Goal: Find specific page/section: Find specific page/section

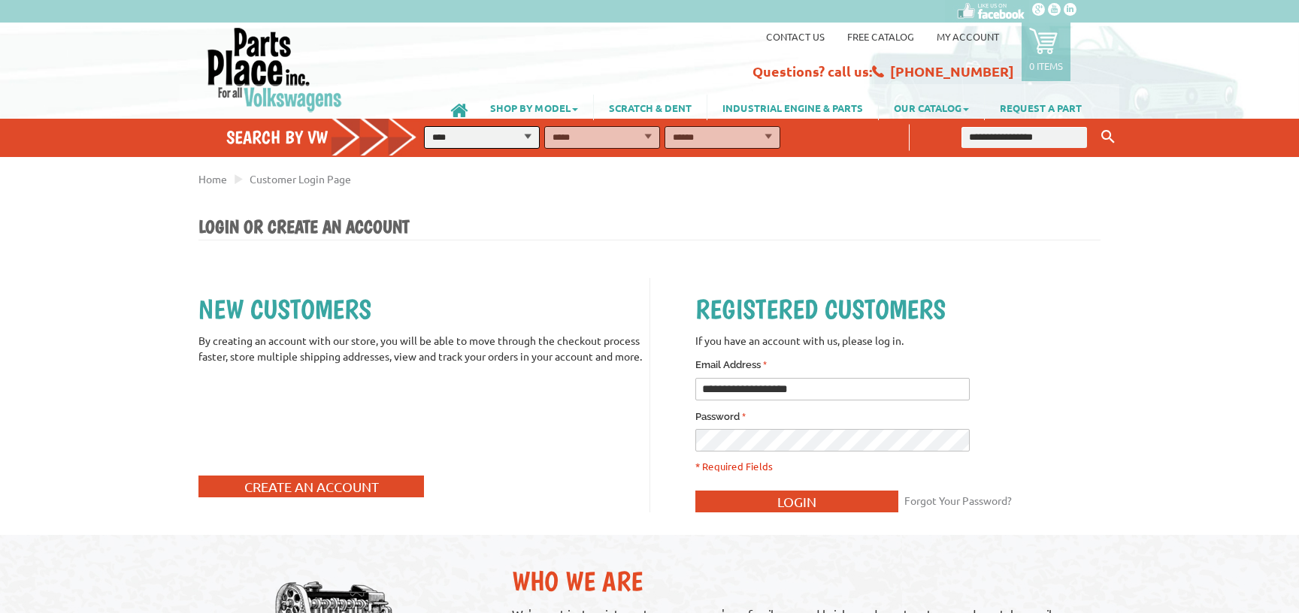
select select "*********"
click option "****" at bounding box center [0, 0] width 0 height 0
click at [544, 126] on select "**********" at bounding box center [602, 137] width 116 height 23
select select "*********"
click option "**********" at bounding box center [0, 0] width 0 height 0
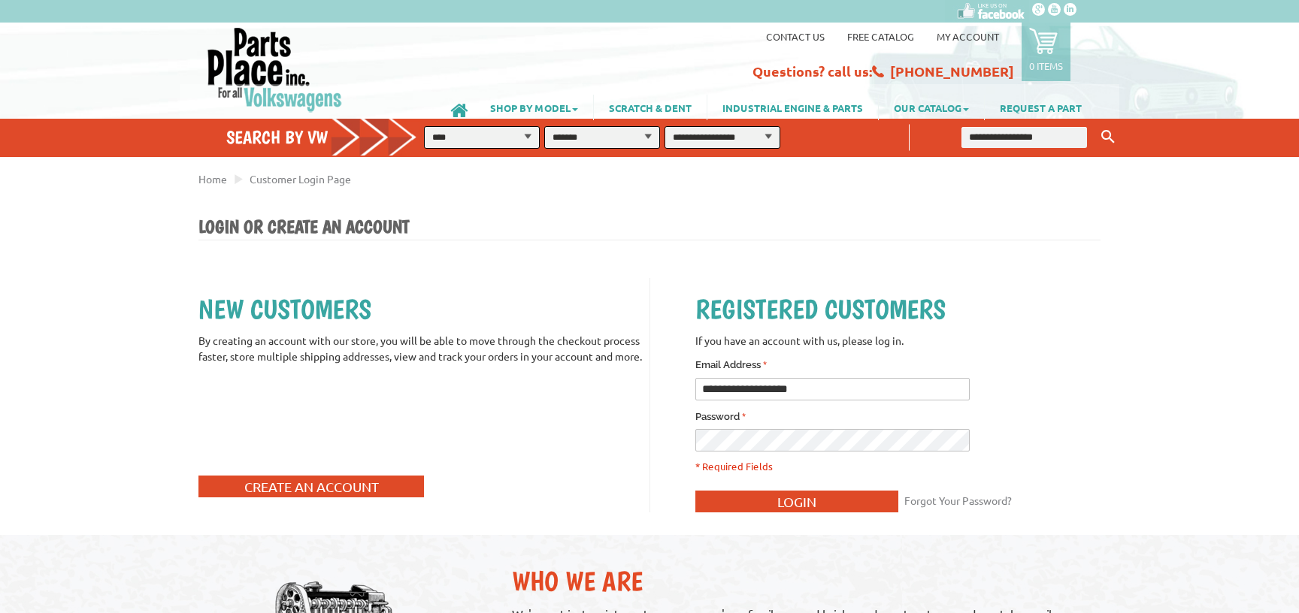
click at [664, 126] on select "**********" at bounding box center [722, 137] width 116 height 23
select select "*********"
click option "*******" at bounding box center [0, 0] width 0 height 0
drag, startPoint x: 872, startPoint y: 138, endPoint x: 988, endPoint y: 226, distance: 145.4
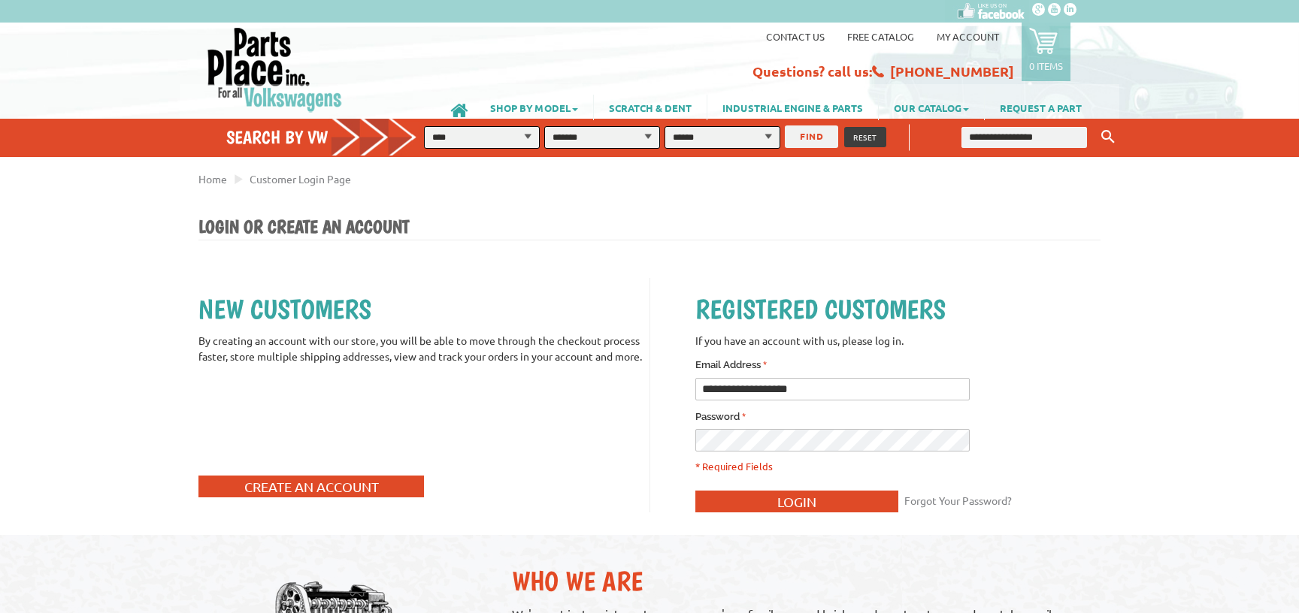
click at [812, 135] on button "FIND" at bounding box center [811, 137] width 53 height 23
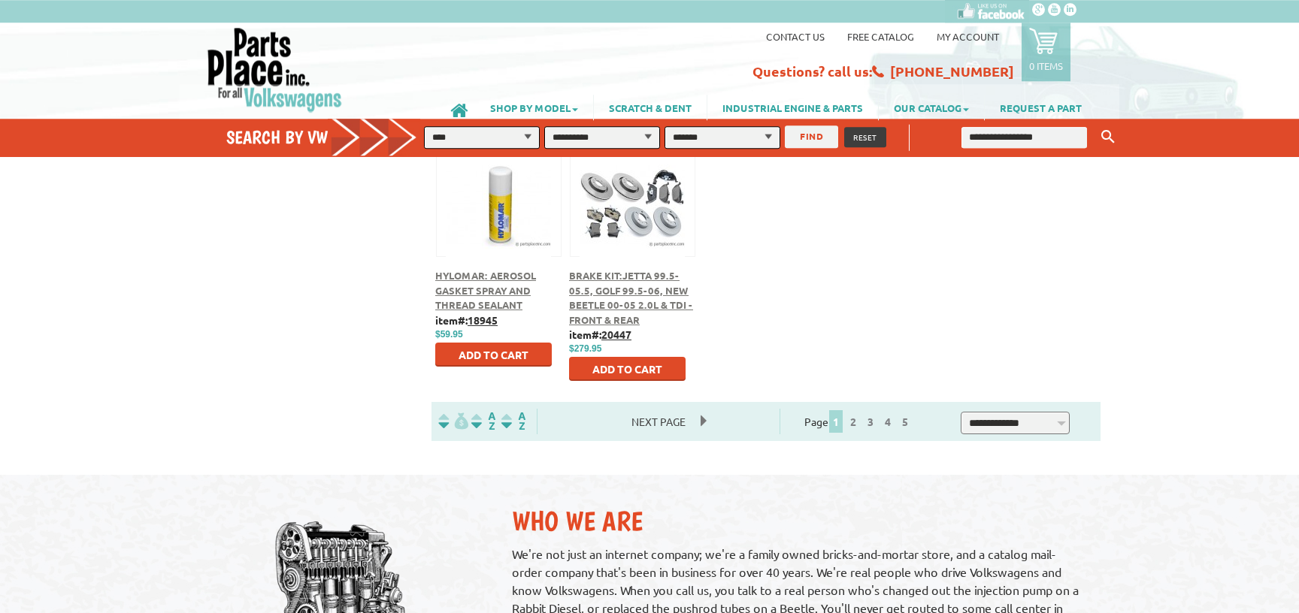
scroll to position [812, 0]
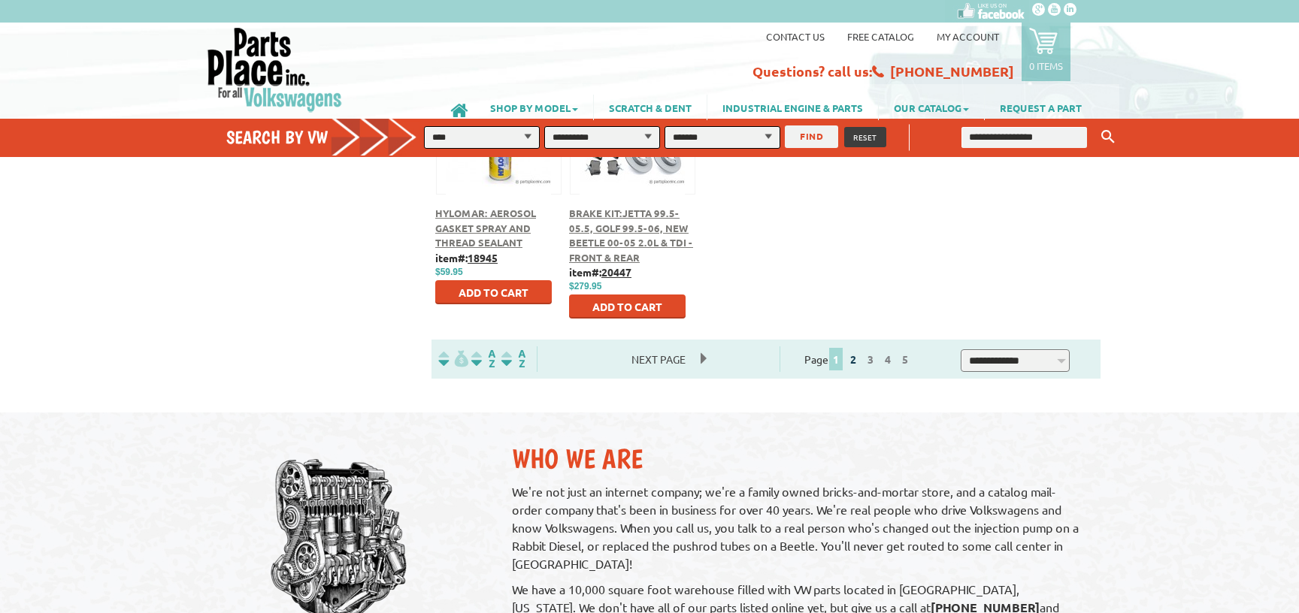
click at [860, 360] on link "2" at bounding box center [853, 359] width 14 height 14
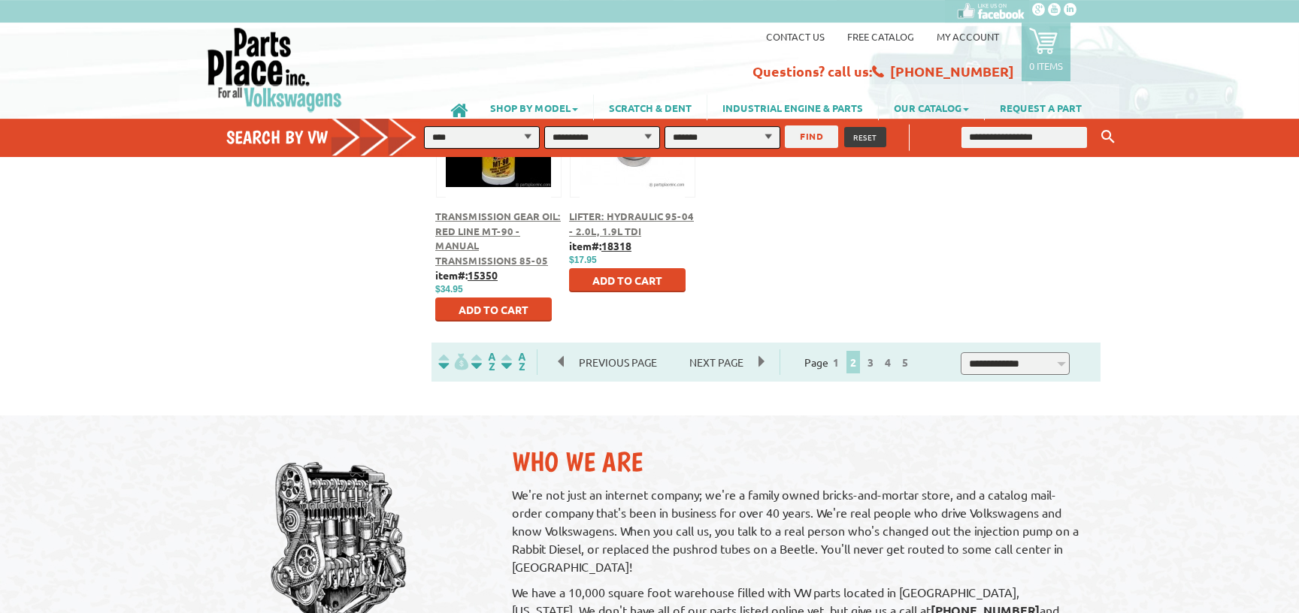
scroll to position [893, 0]
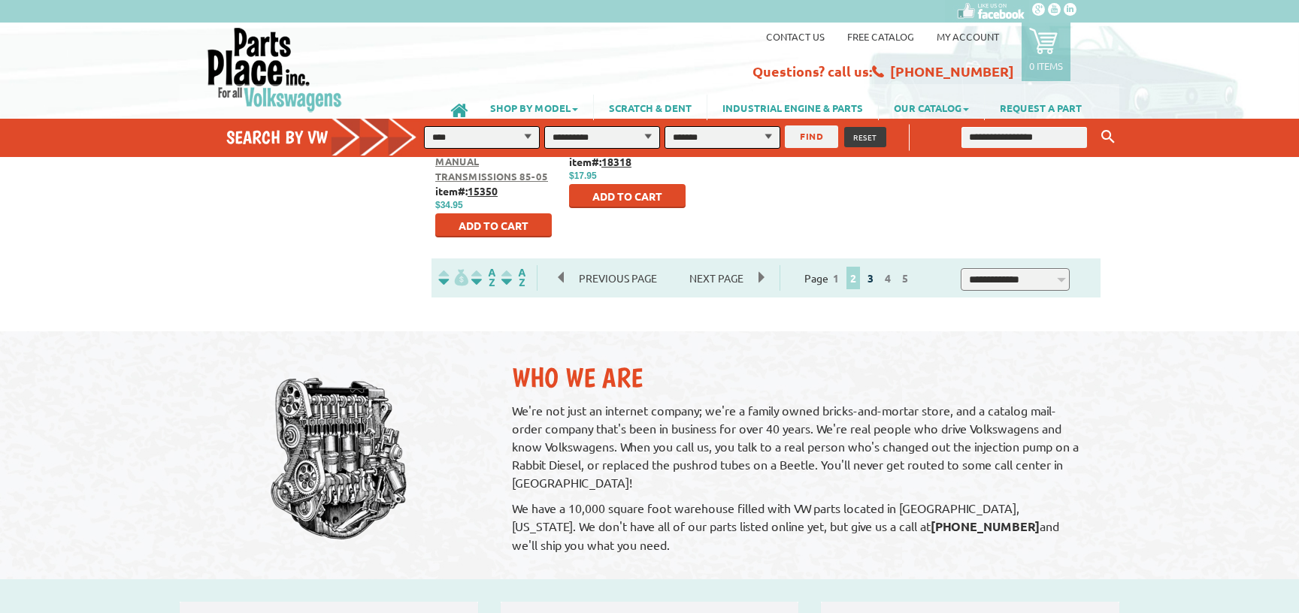
click at [877, 280] on link "3" at bounding box center [871, 278] width 14 height 14
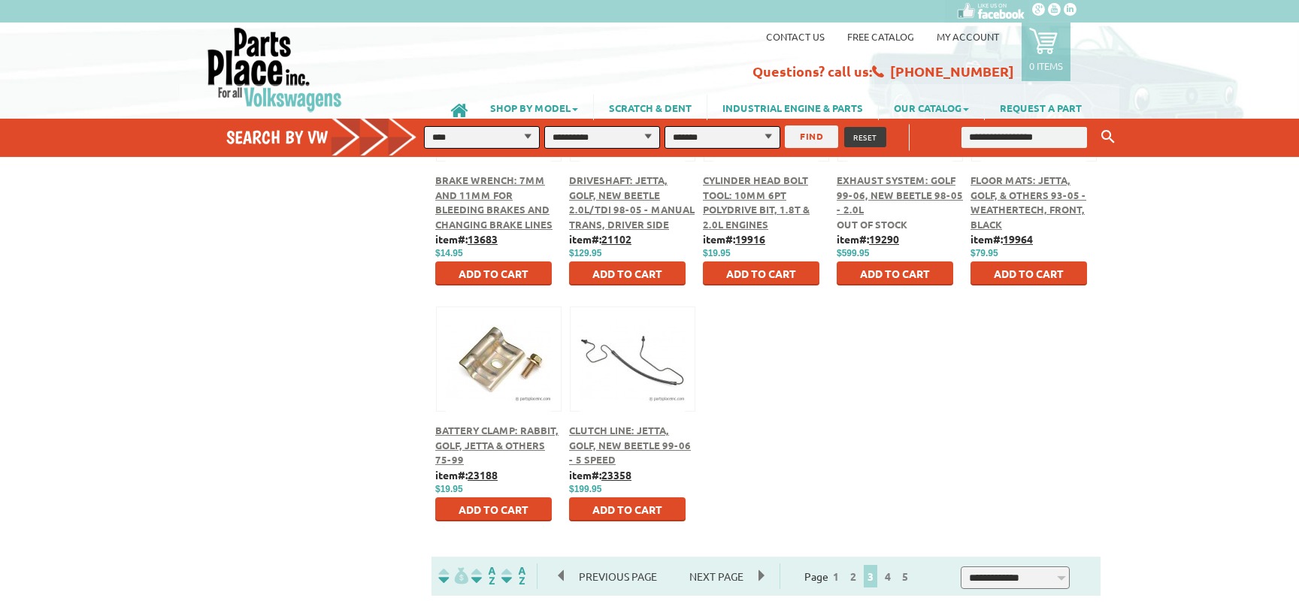
scroll to position [649, 0]
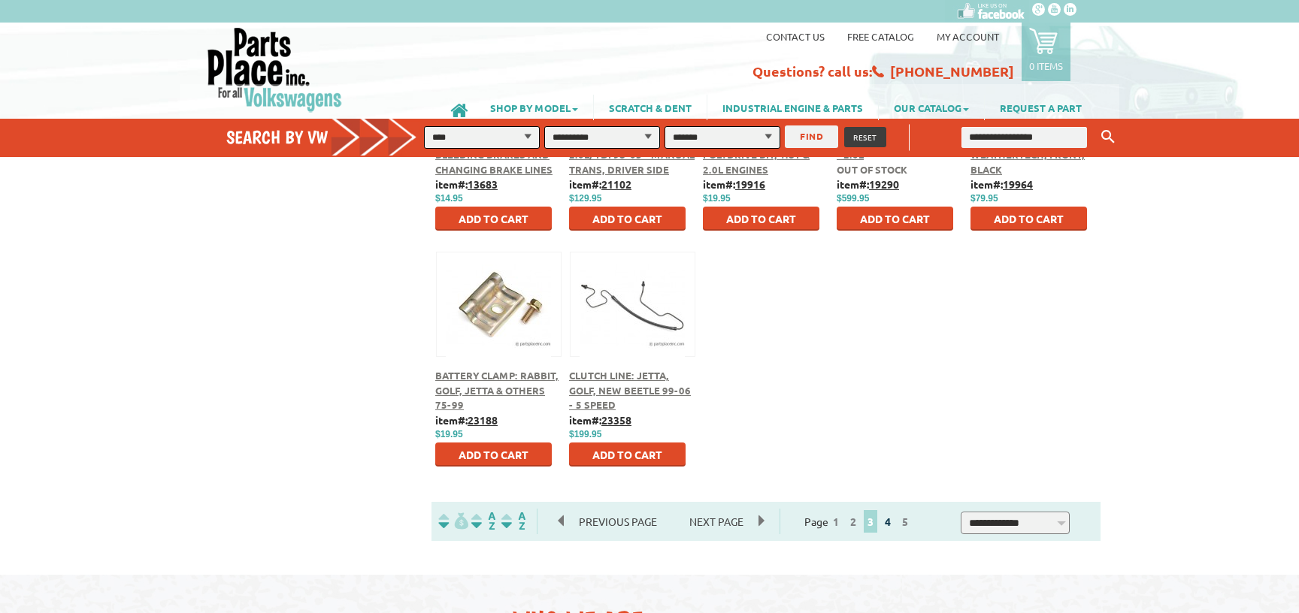
click at [894, 518] on link "4" at bounding box center [888, 522] width 14 height 14
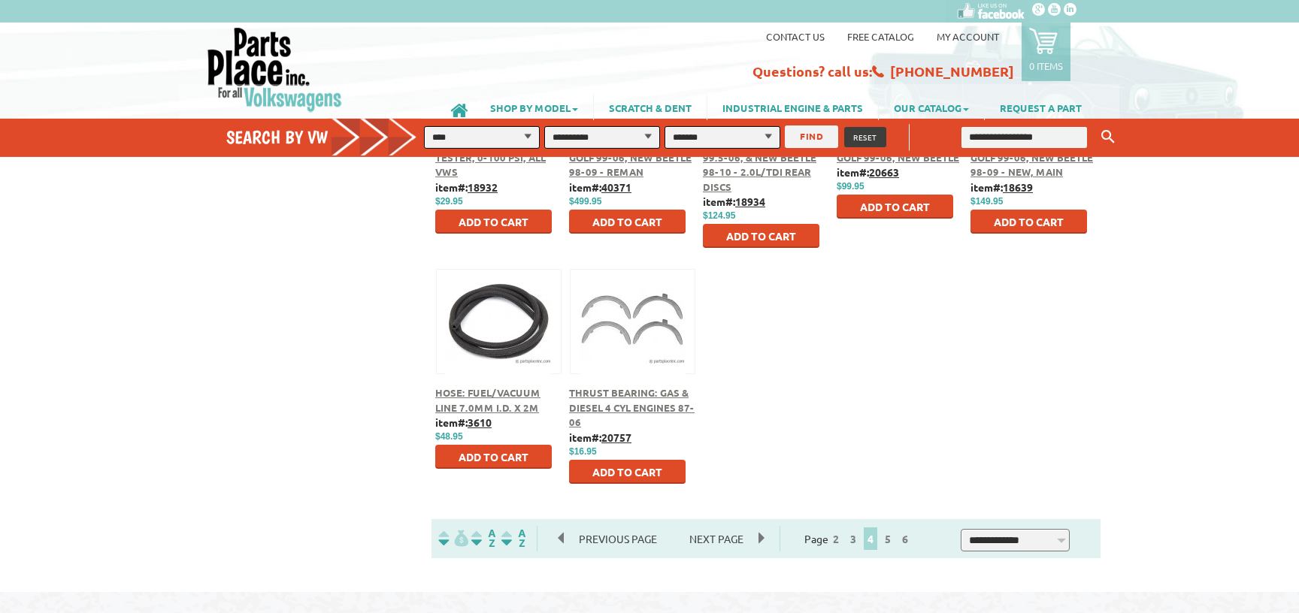
scroll to position [731, 0]
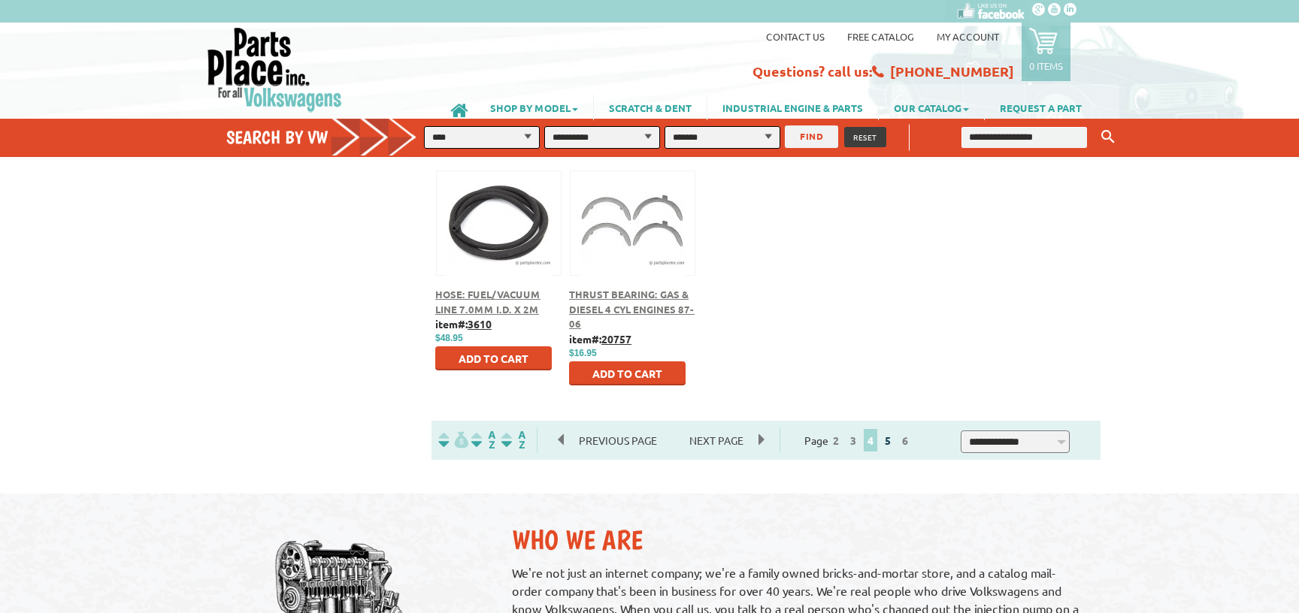
click at [894, 446] on link "5" at bounding box center [888, 441] width 14 height 14
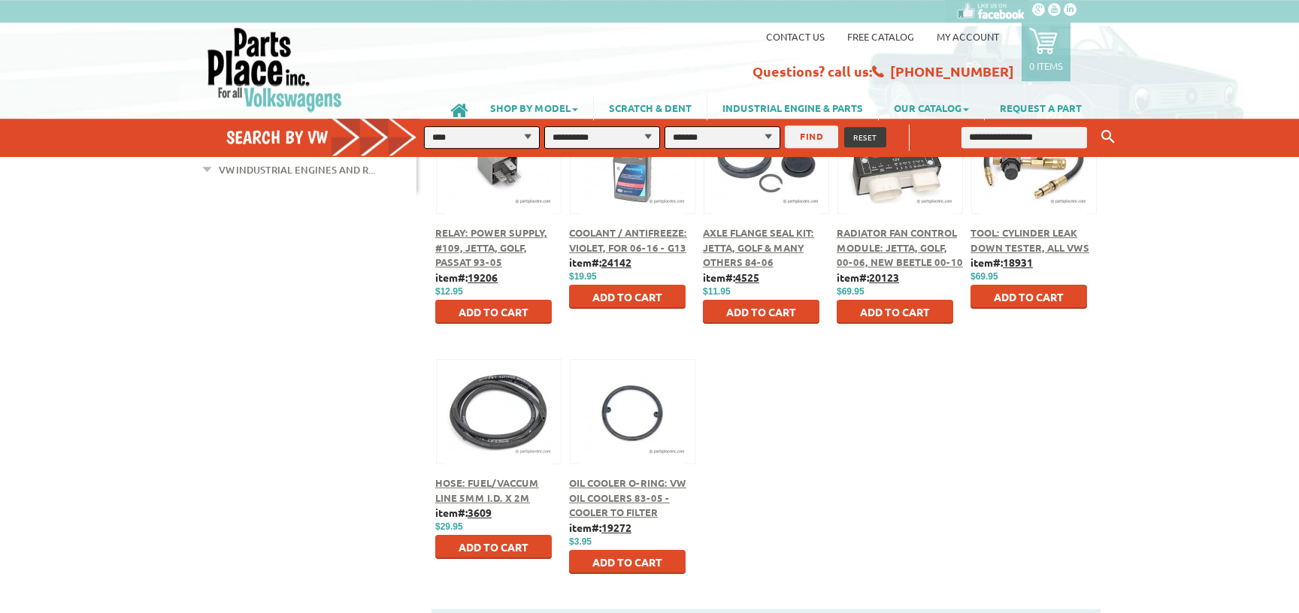
scroll to position [649, 0]
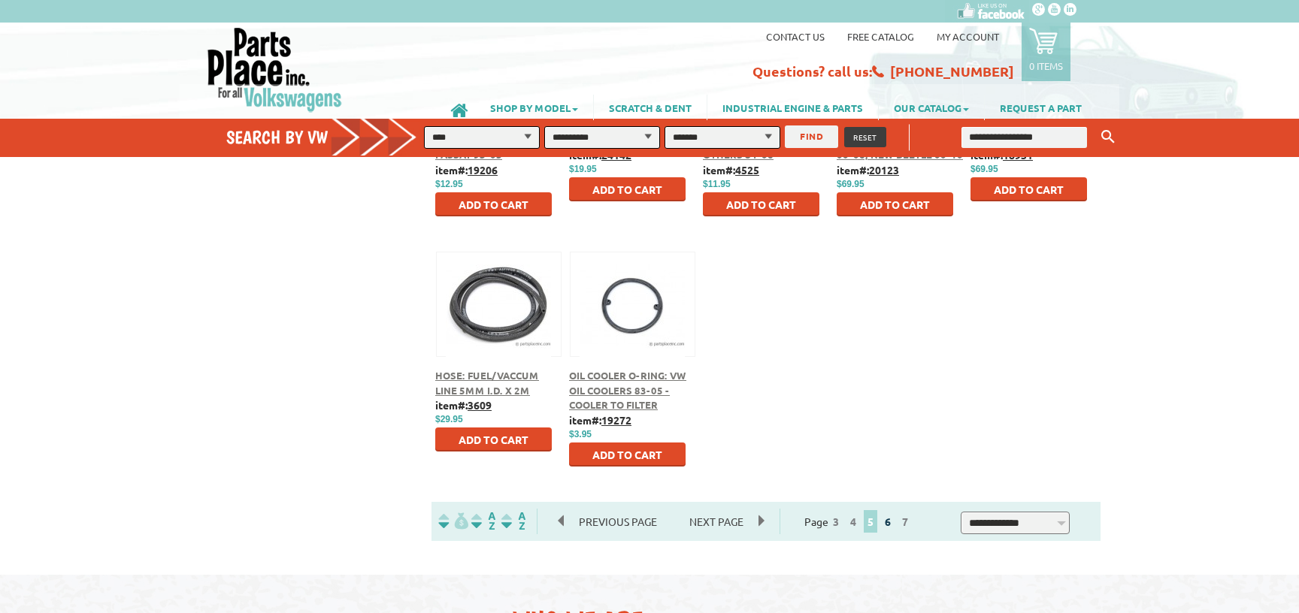
click at [894, 519] on link "6" at bounding box center [888, 522] width 14 height 14
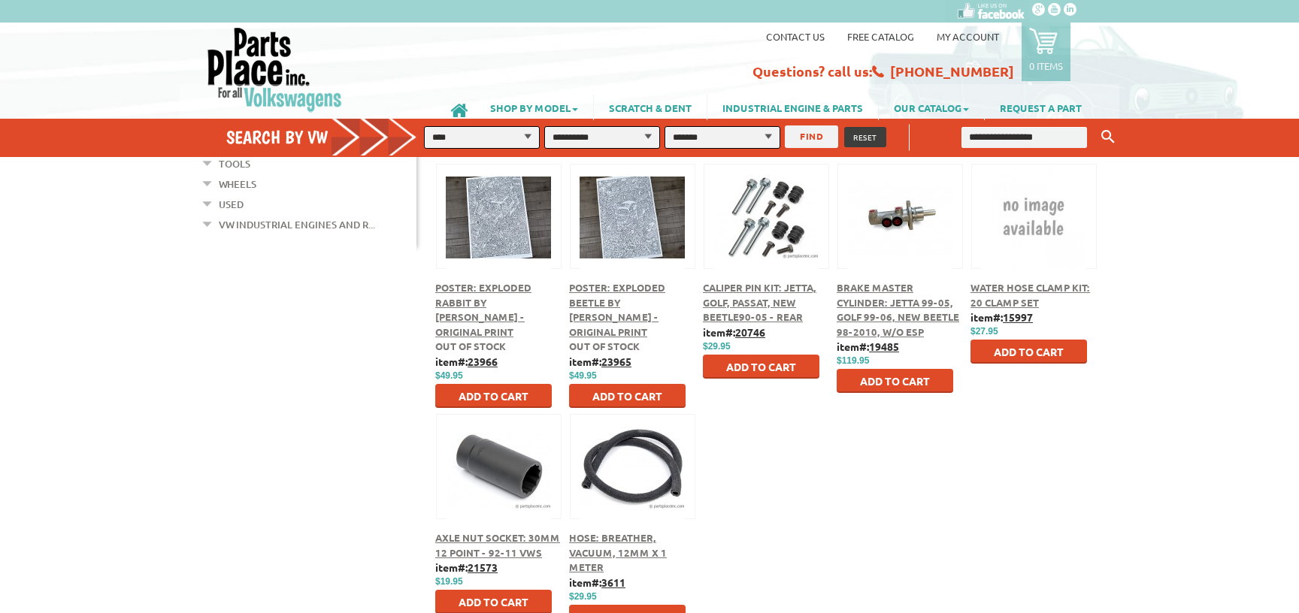
scroll to position [812, 0]
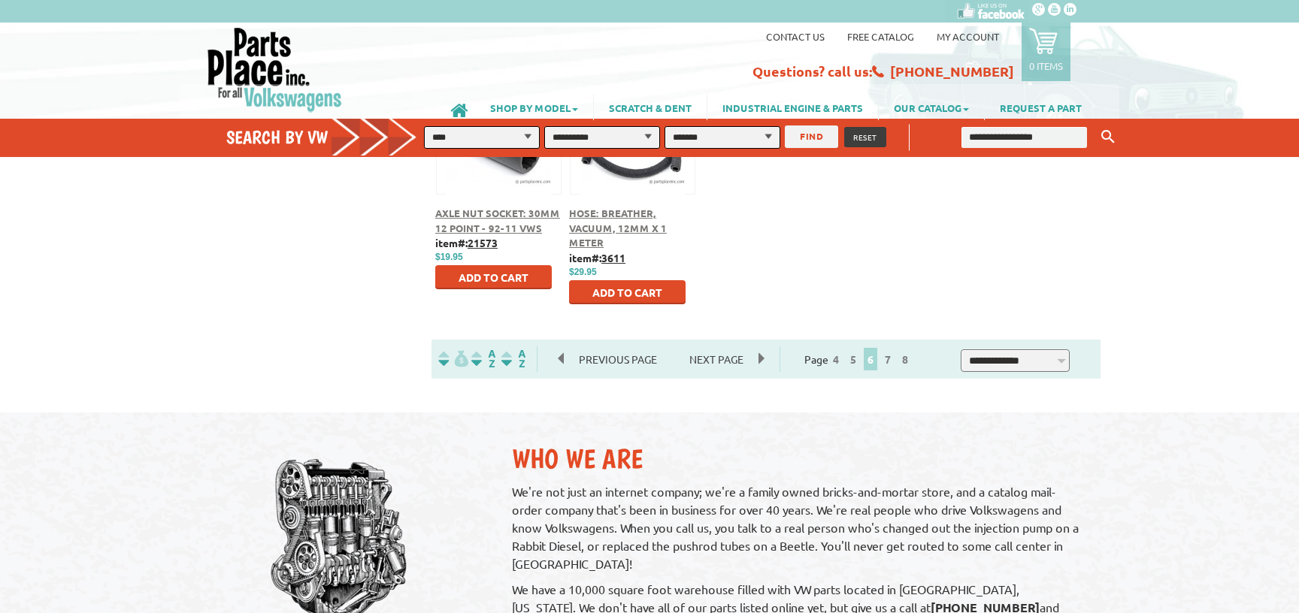
click at [895, 366] on span "7" at bounding box center [887, 359] width 15 height 23
click at [894, 363] on link "7" at bounding box center [888, 359] width 14 height 14
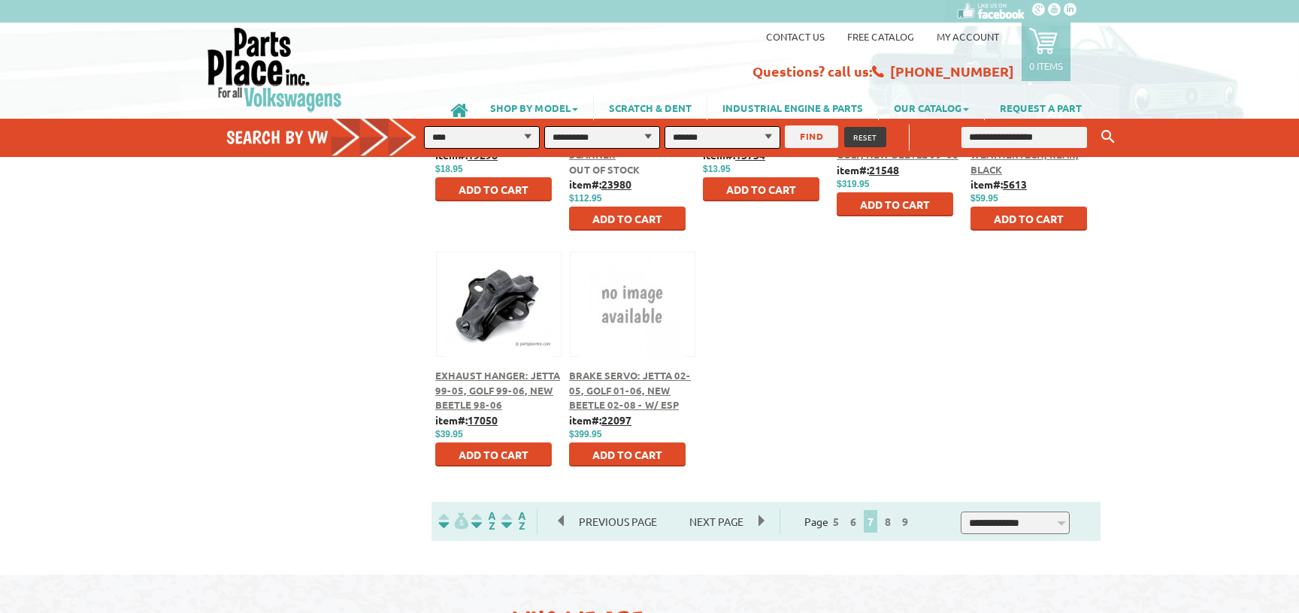
scroll to position [731, 0]
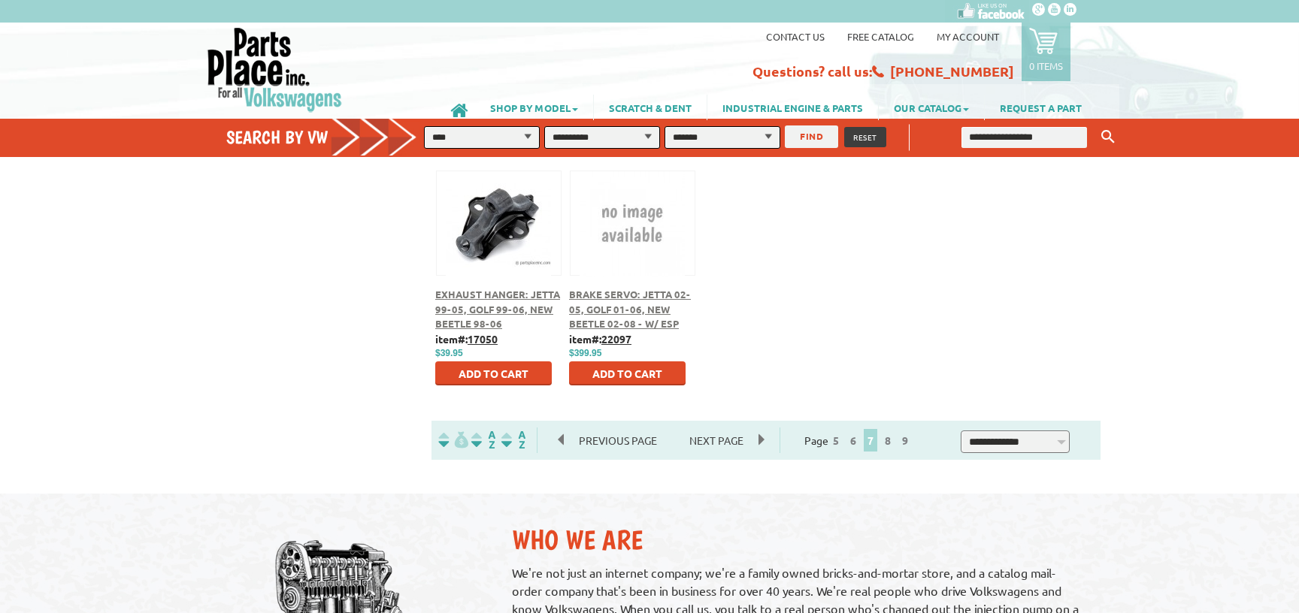
click at [895, 431] on span "8" at bounding box center [887, 440] width 15 height 23
click at [894, 436] on link "8" at bounding box center [888, 441] width 14 height 14
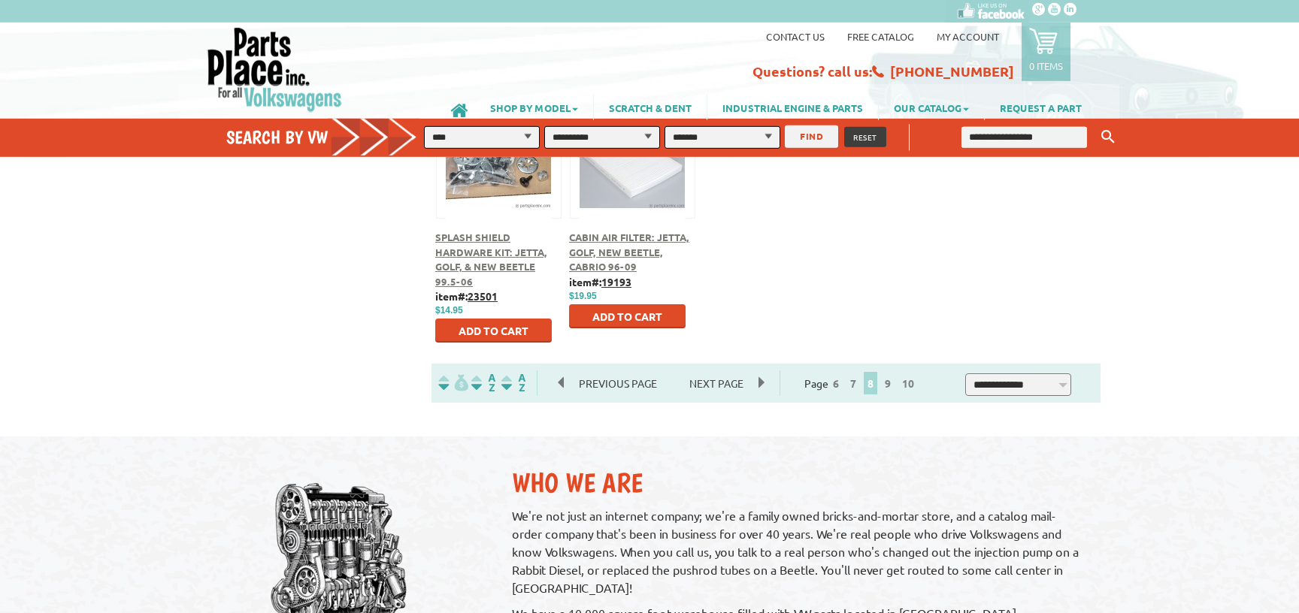
scroll to position [731, 0]
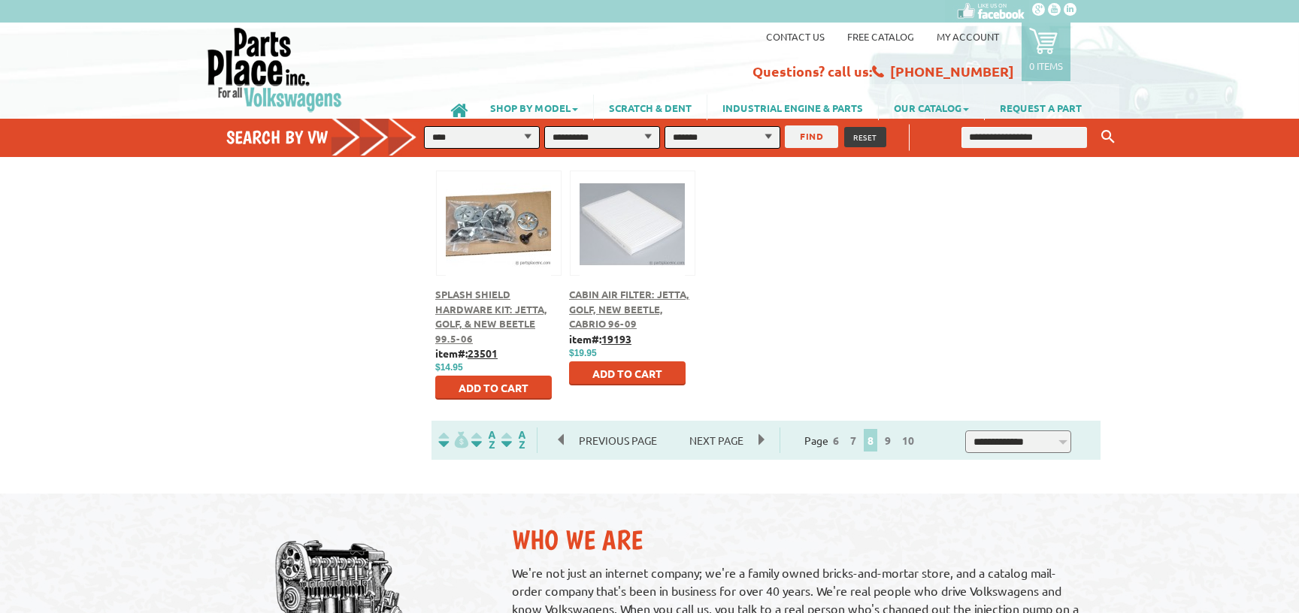
click at [895, 433] on span "9" at bounding box center [887, 440] width 15 height 23
click at [894, 439] on link "9" at bounding box center [888, 441] width 14 height 14
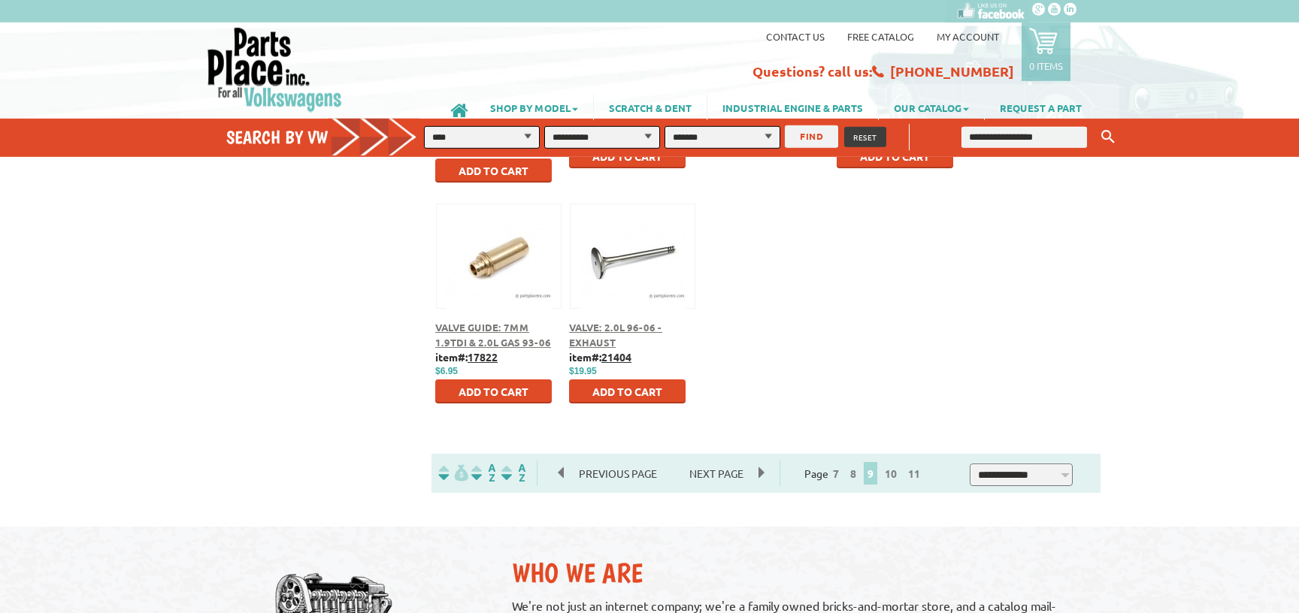
scroll to position [731, 0]
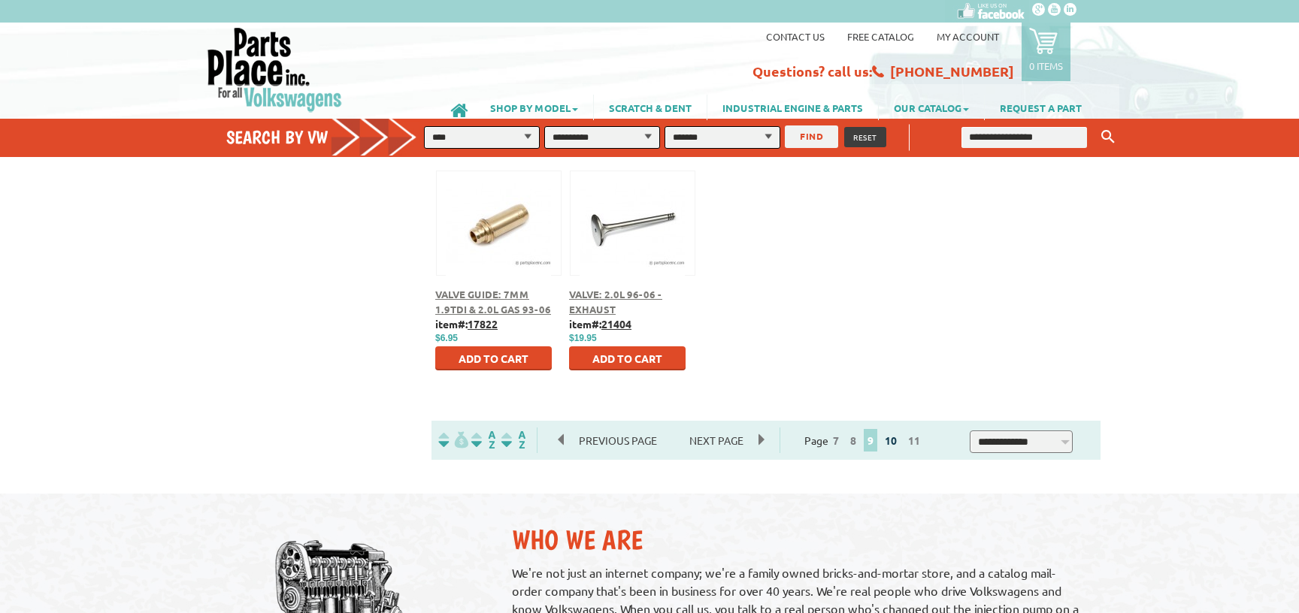
click at [900, 440] on link "10" at bounding box center [891, 441] width 20 height 14
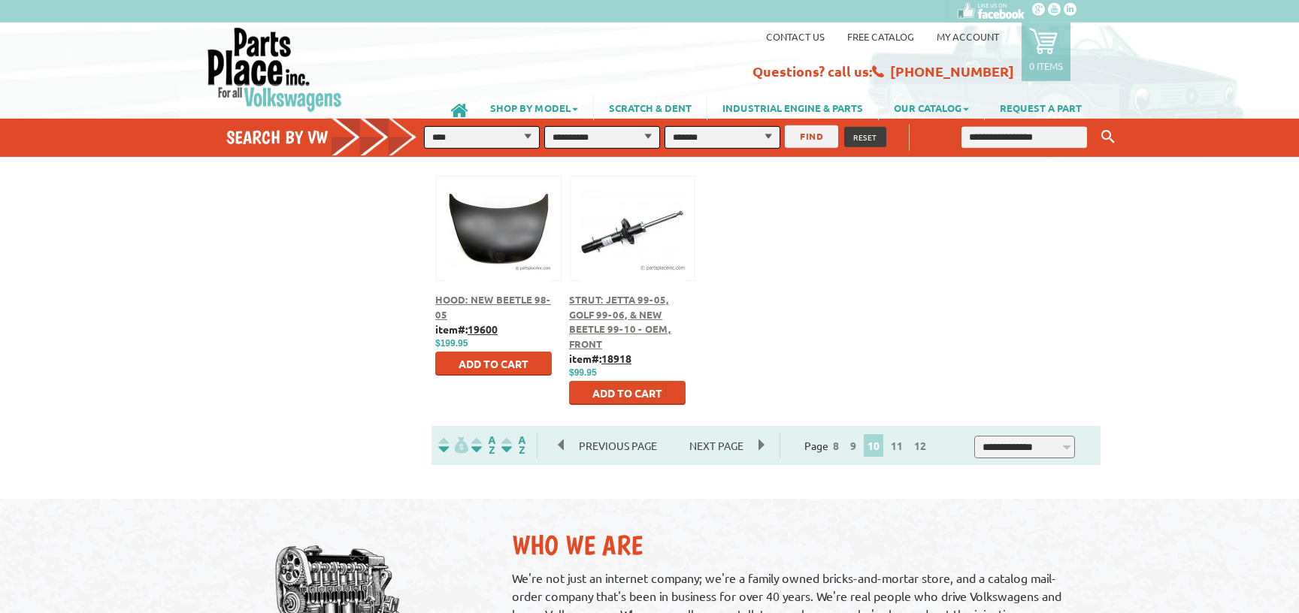
scroll to position [731, 0]
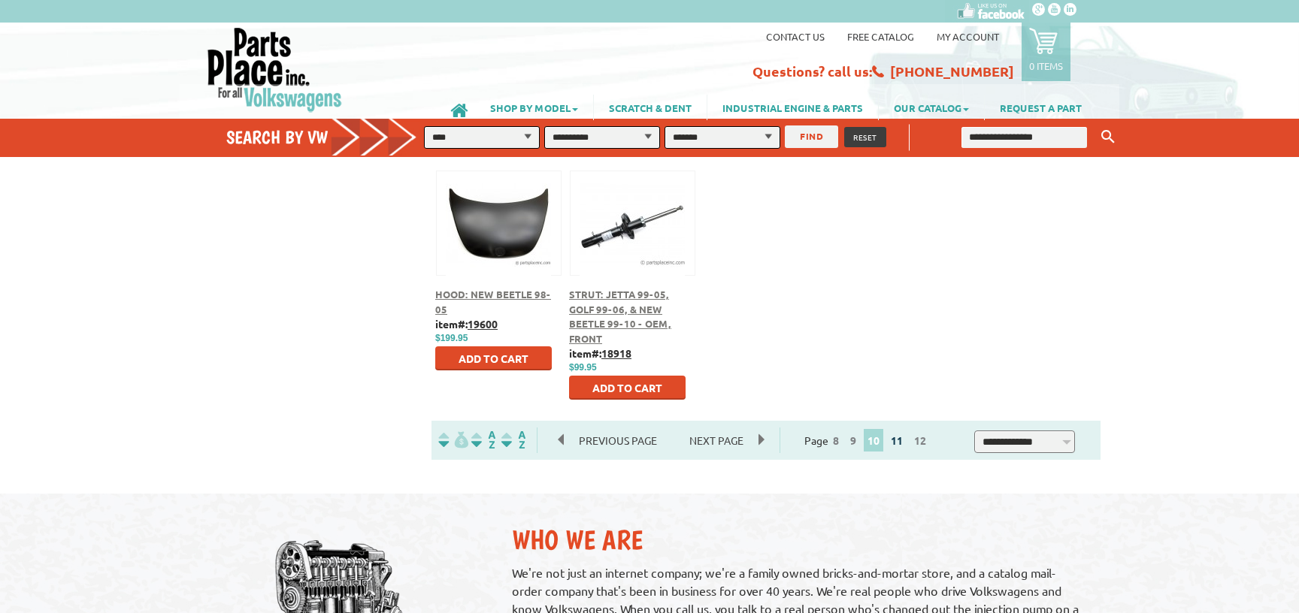
click at [906, 435] on link "11" at bounding box center [897, 441] width 20 height 14
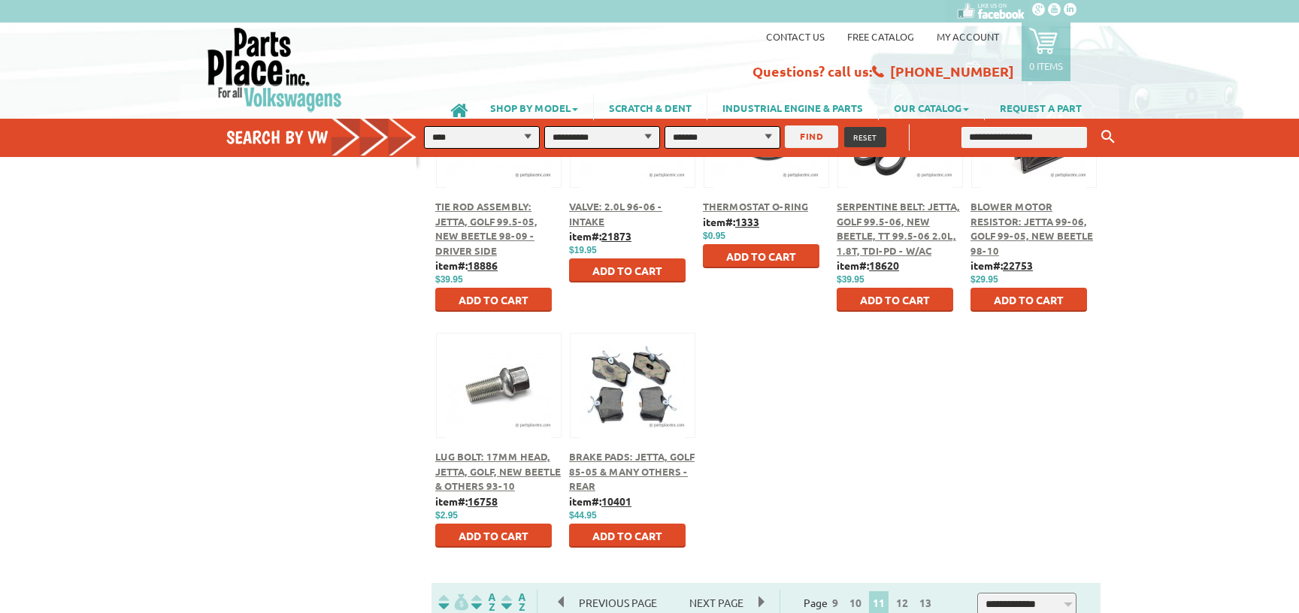
scroll to position [649, 0]
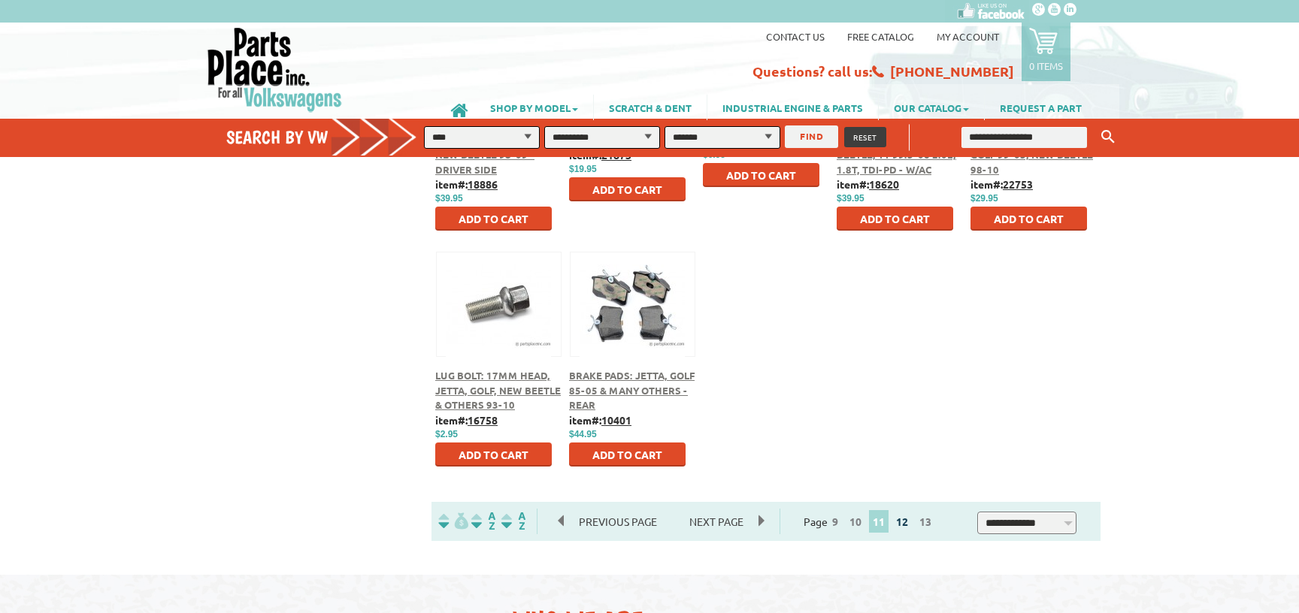
click at [910, 523] on link "12" at bounding box center [902, 522] width 20 height 14
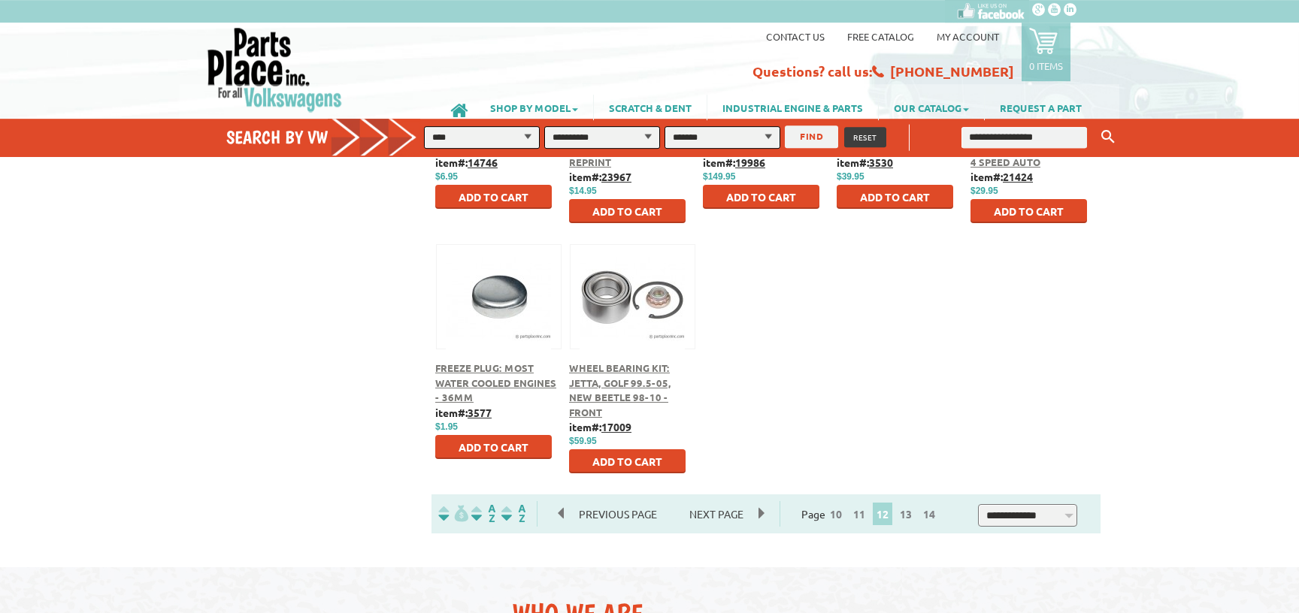
scroll to position [731, 0]
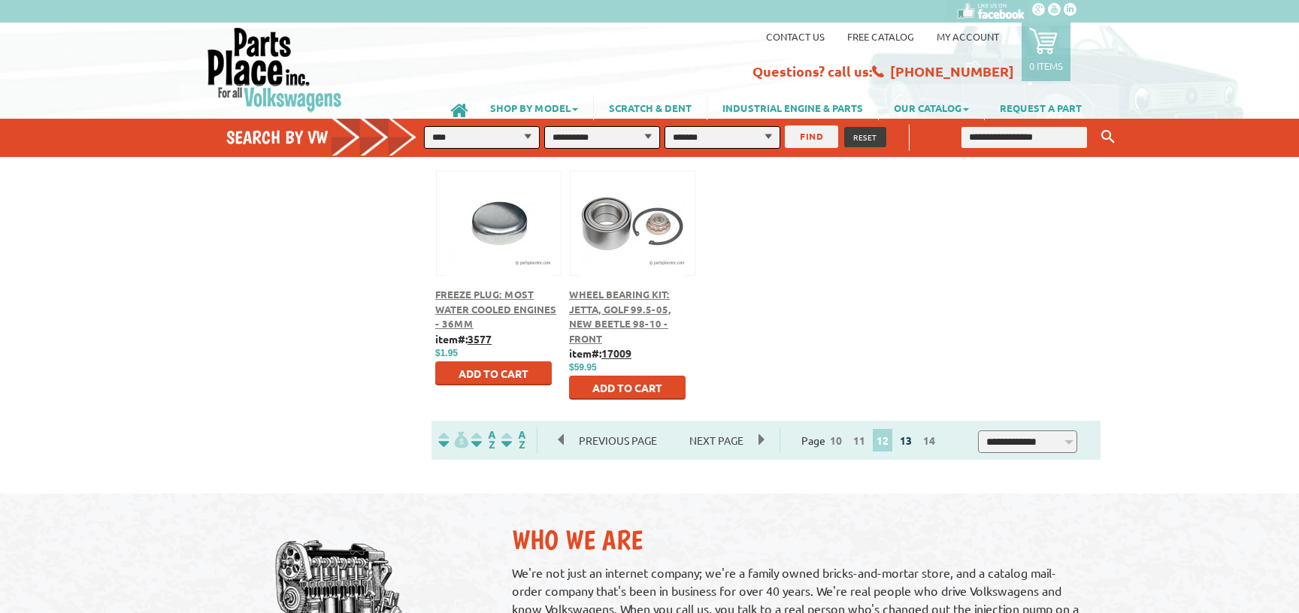
click at [915, 443] on link "13" at bounding box center [906, 441] width 20 height 14
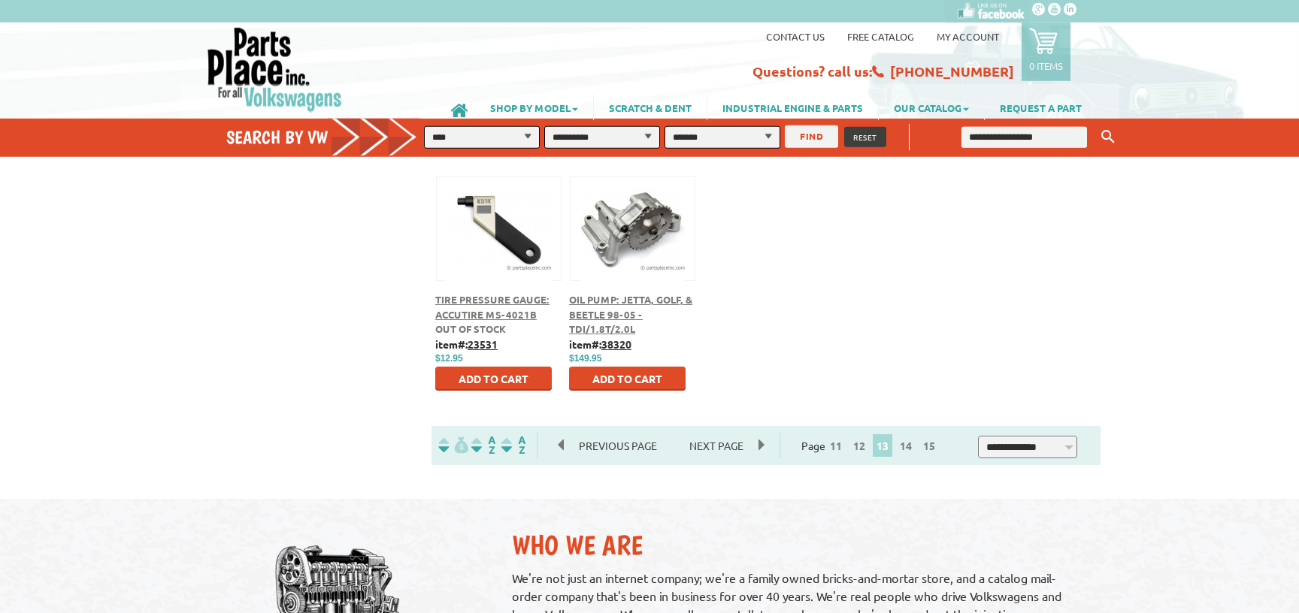
scroll to position [731, 0]
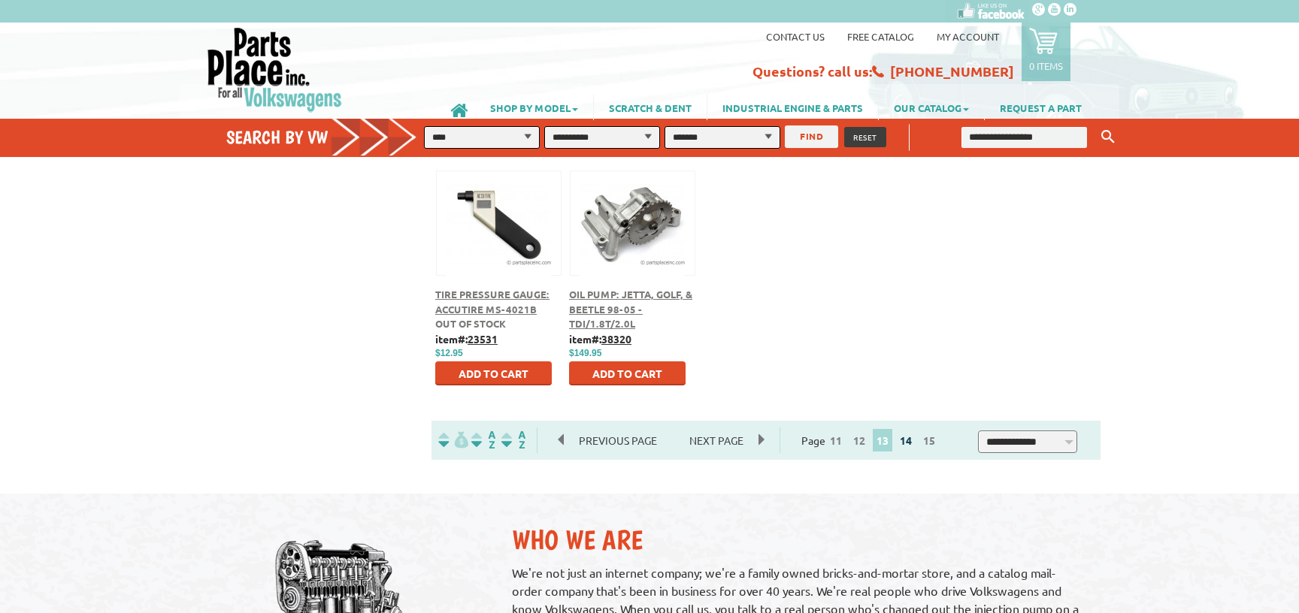
click at [910, 437] on link "14" at bounding box center [906, 441] width 20 height 14
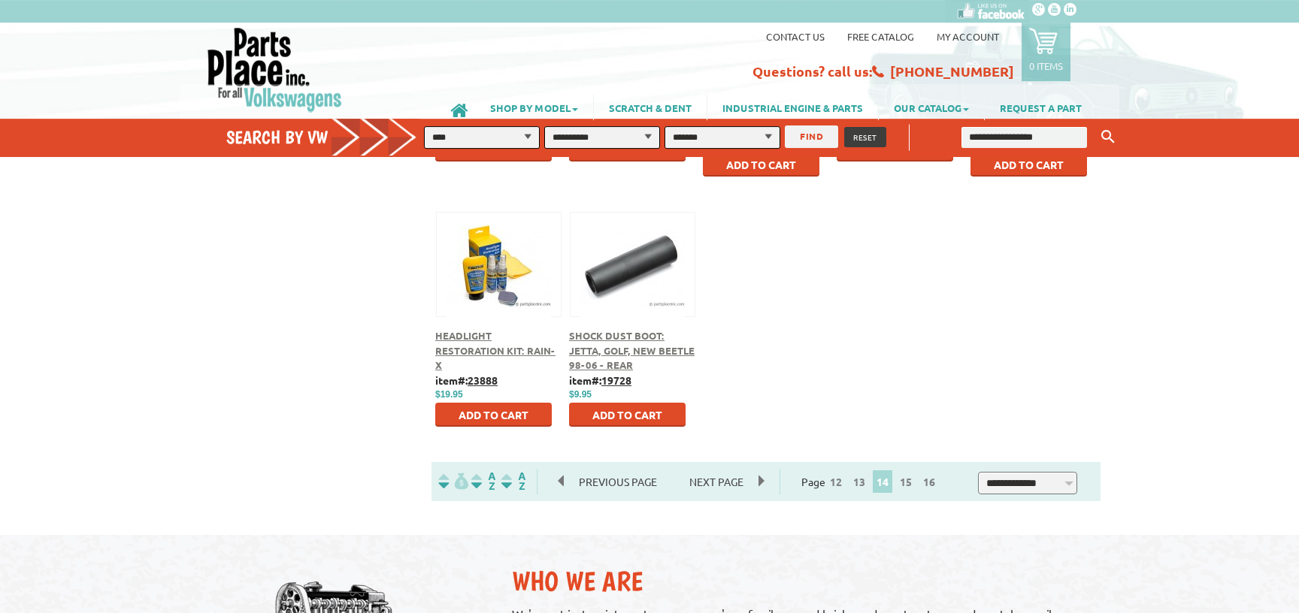
scroll to position [731, 0]
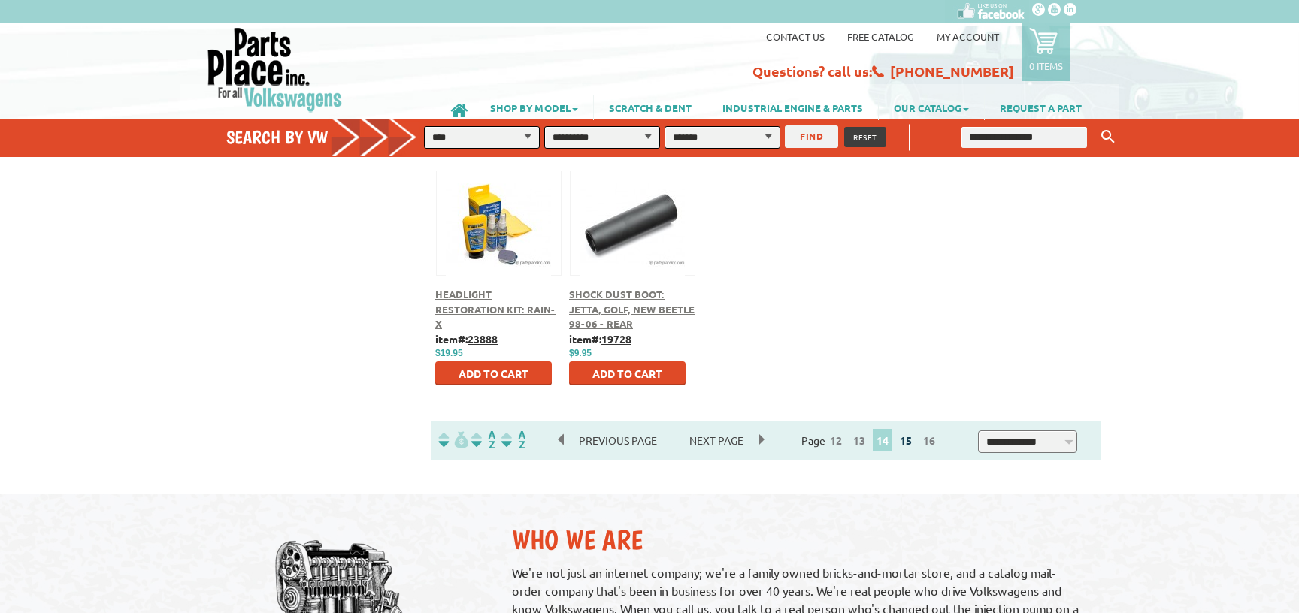
click at [912, 442] on link "15" at bounding box center [906, 441] width 20 height 14
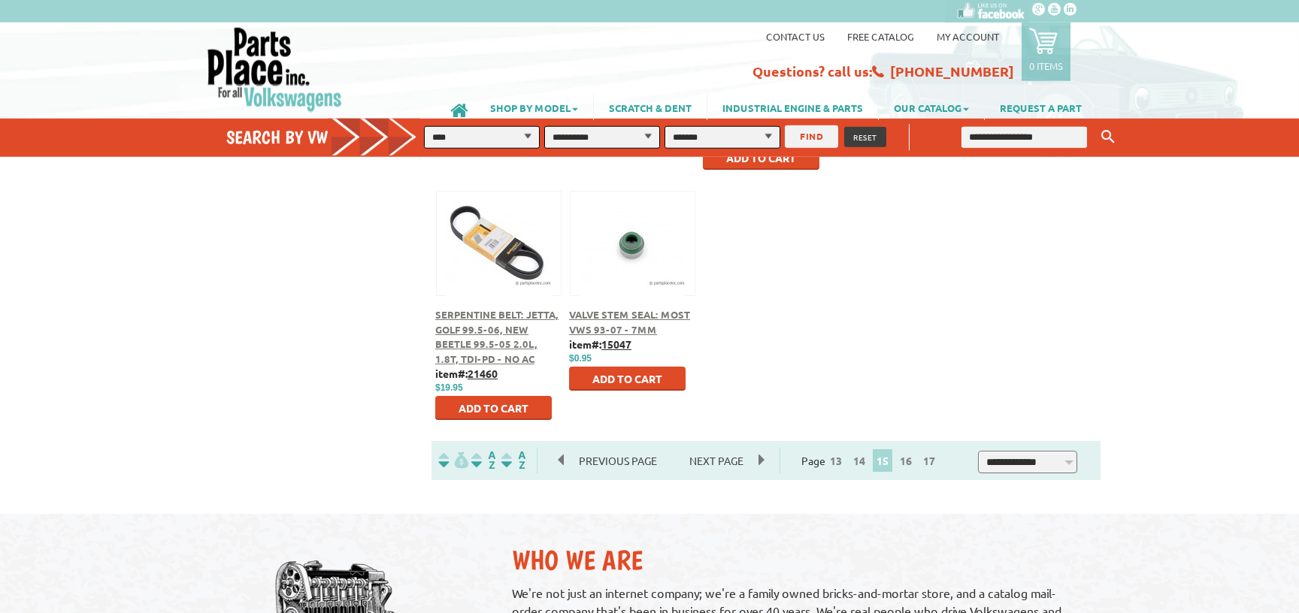
scroll to position [731, 0]
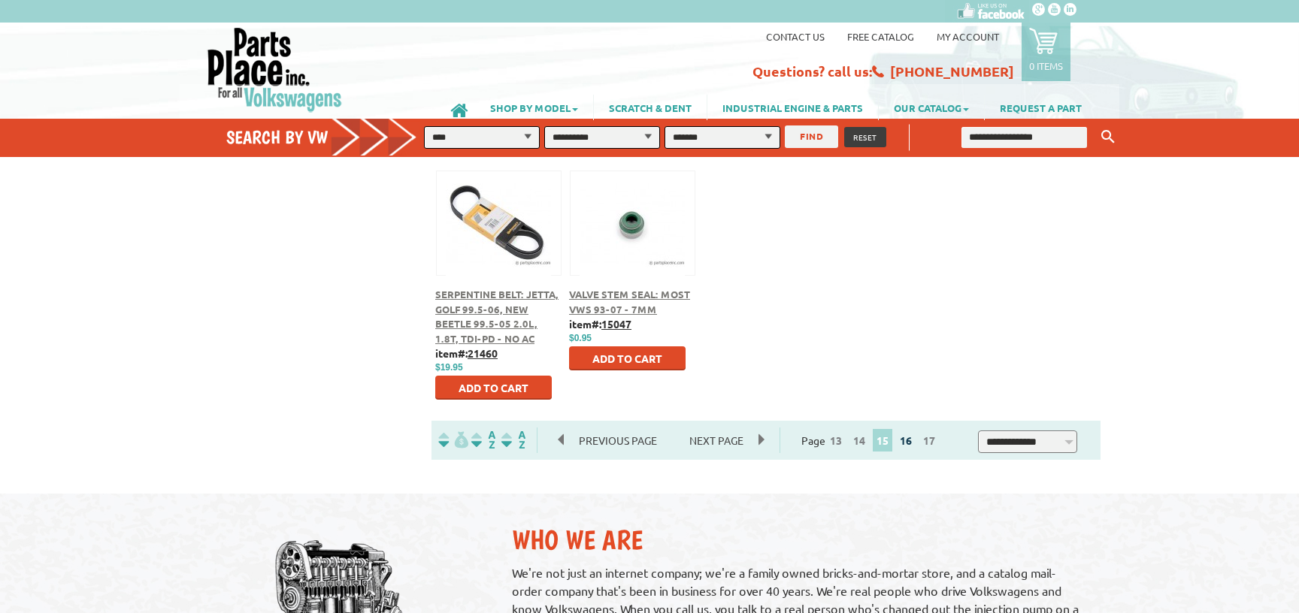
click at [908, 443] on link "16" at bounding box center [906, 441] width 20 height 14
